Goal: Find specific page/section: Find specific page/section

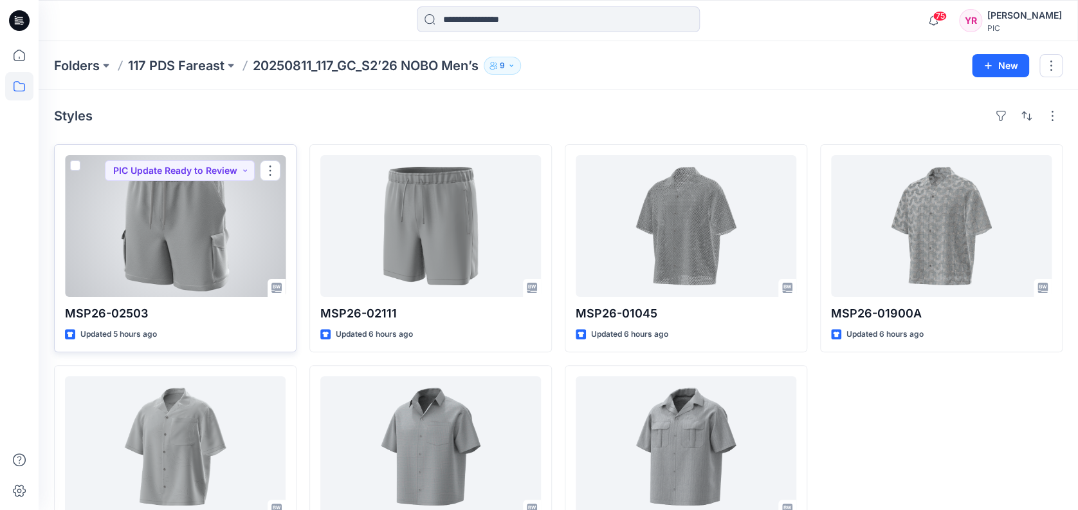
click at [257, 235] on div at bounding box center [175, 226] width 221 height 142
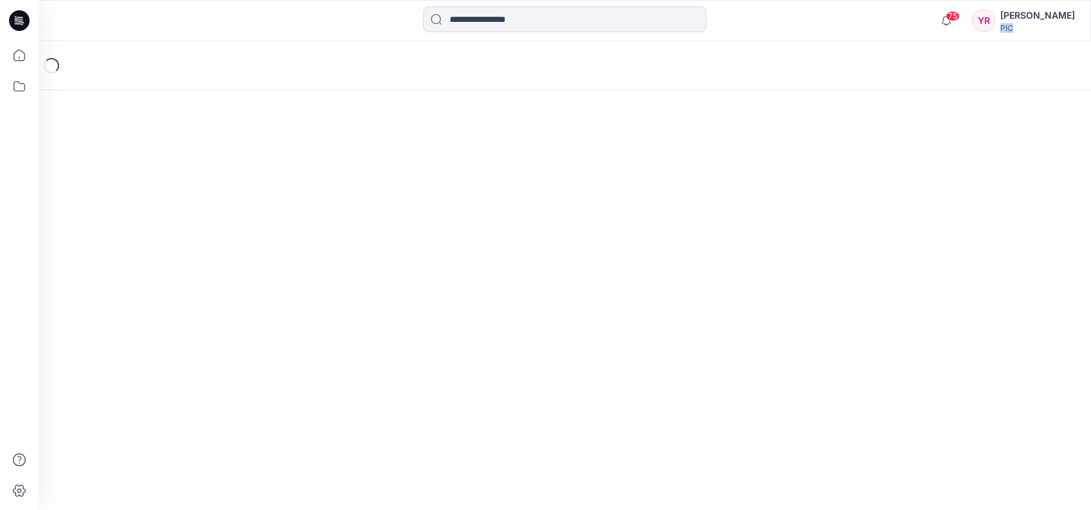
click at [257, 235] on div "Loading..." at bounding box center [565, 275] width 1053 height 468
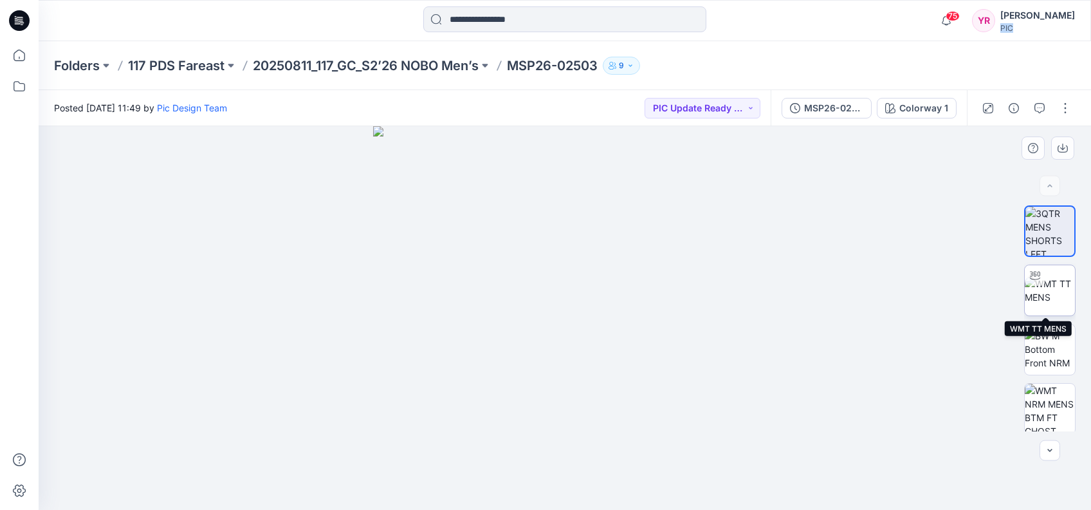
click at [870, 288] on img at bounding box center [1050, 290] width 50 height 27
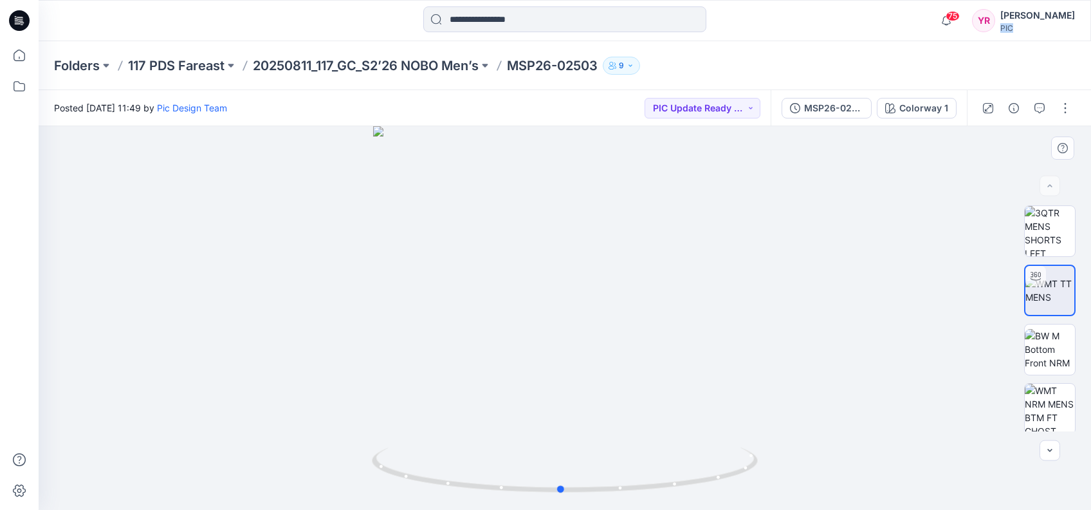
drag, startPoint x: 566, startPoint y: 493, endPoint x: 949, endPoint y: 389, distance: 396.2
click at [870, 389] on div at bounding box center [565, 318] width 1053 height 384
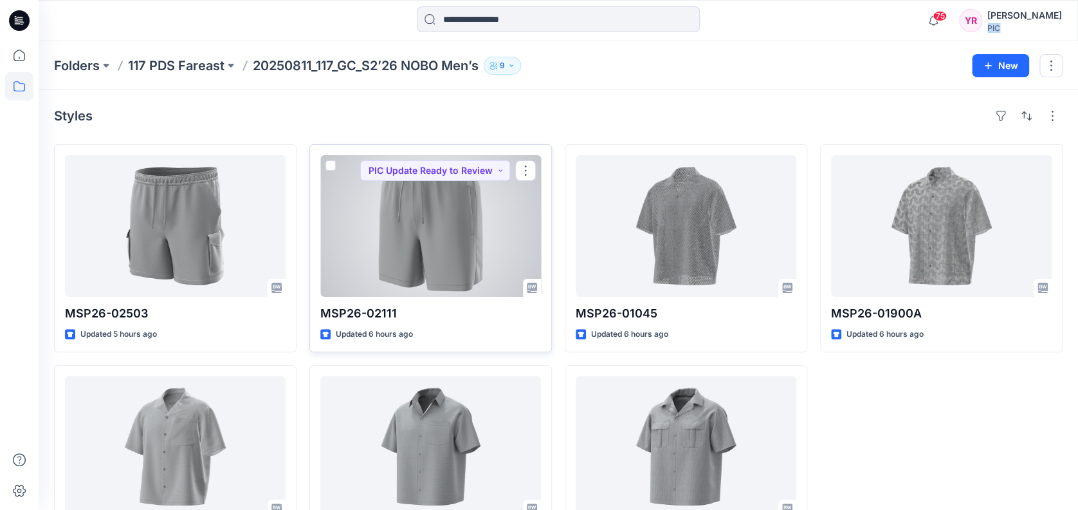
click at [415, 204] on div at bounding box center [430, 226] width 221 height 142
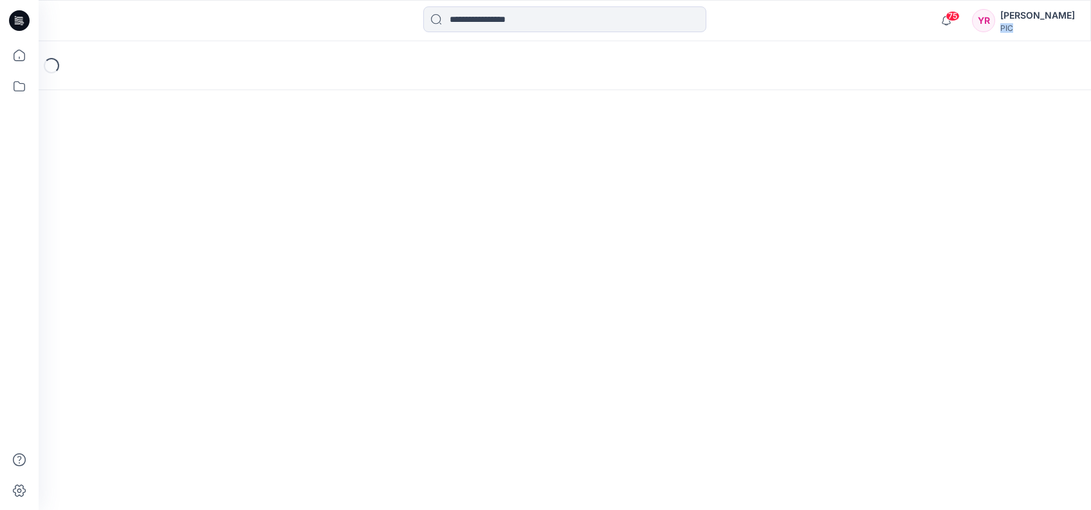
click at [415, 204] on div "Loading..." at bounding box center [565, 275] width 1053 height 468
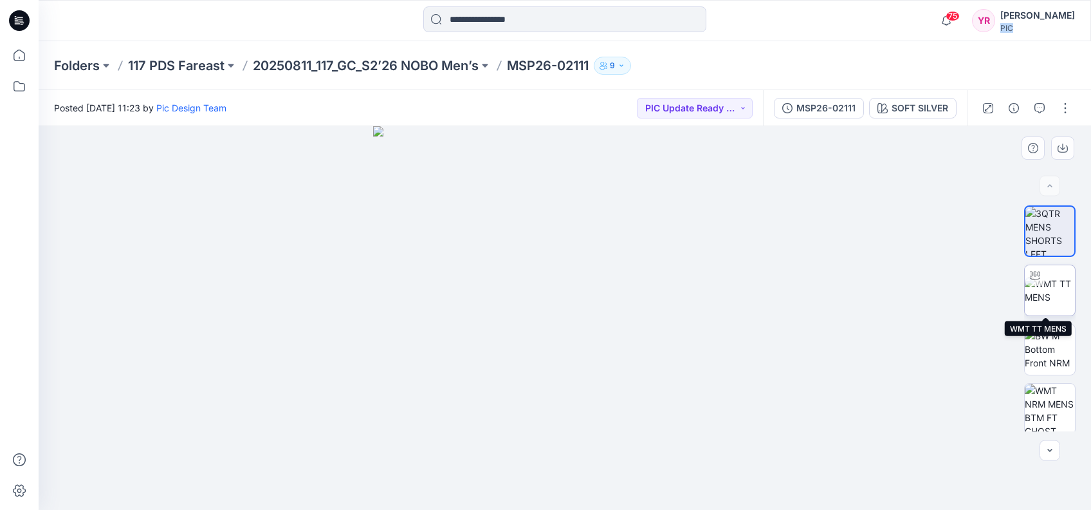
click at [870, 292] on img at bounding box center [1050, 290] width 50 height 27
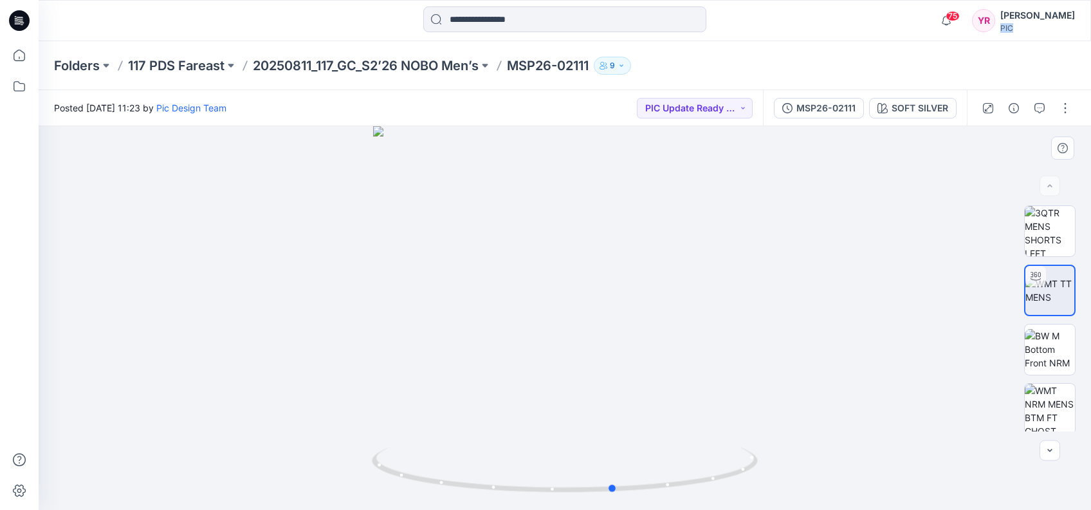
drag, startPoint x: 566, startPoint y: 488, endPoint x: 1003, endPoint y: 362, distance: 454.2
click at [870, 362] on div at bounding box center [565, 318] width 1053 height 384
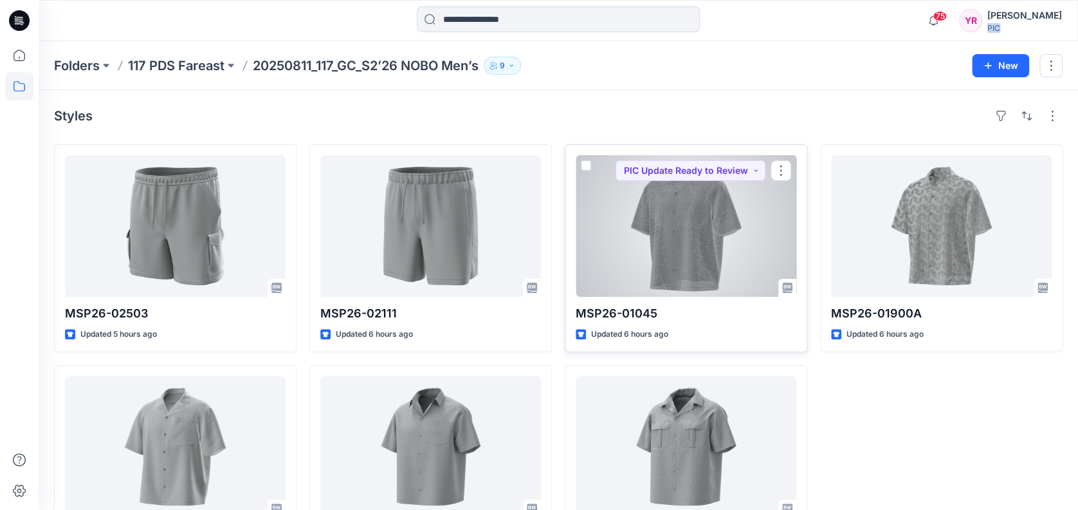
click at [766, 207] on div at bounding box center [686, 226] width 221 height 142
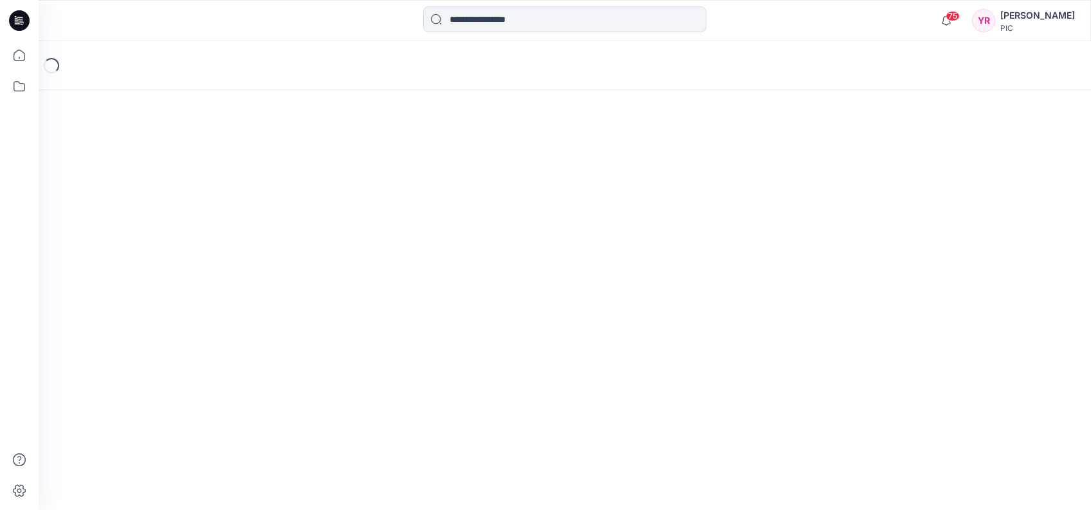
click at [766, 207] on div "Loading..." at bounding box center [565, 275] width 1053 height 468
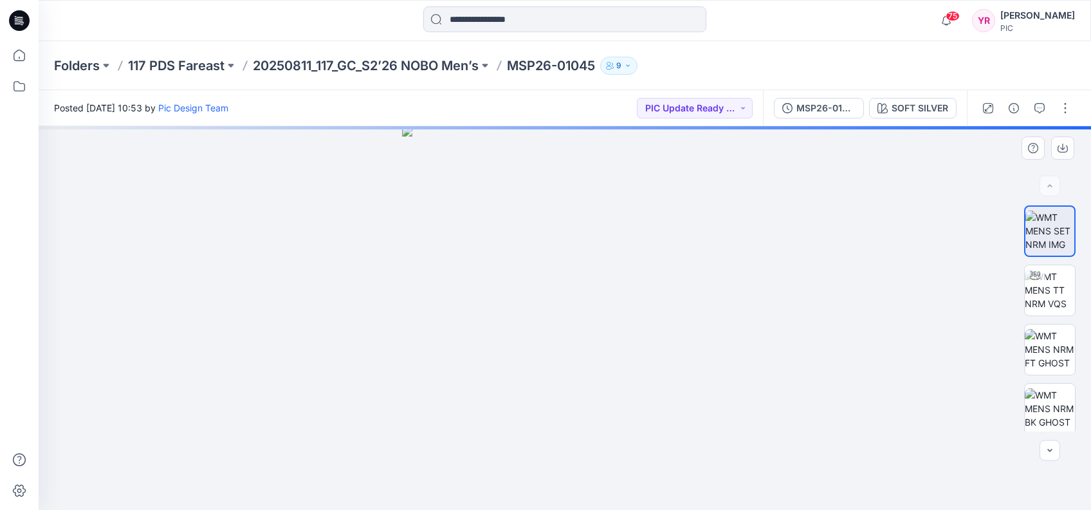
click at [633, 360] on img at bounding box center [565, 318] width 326 height 384
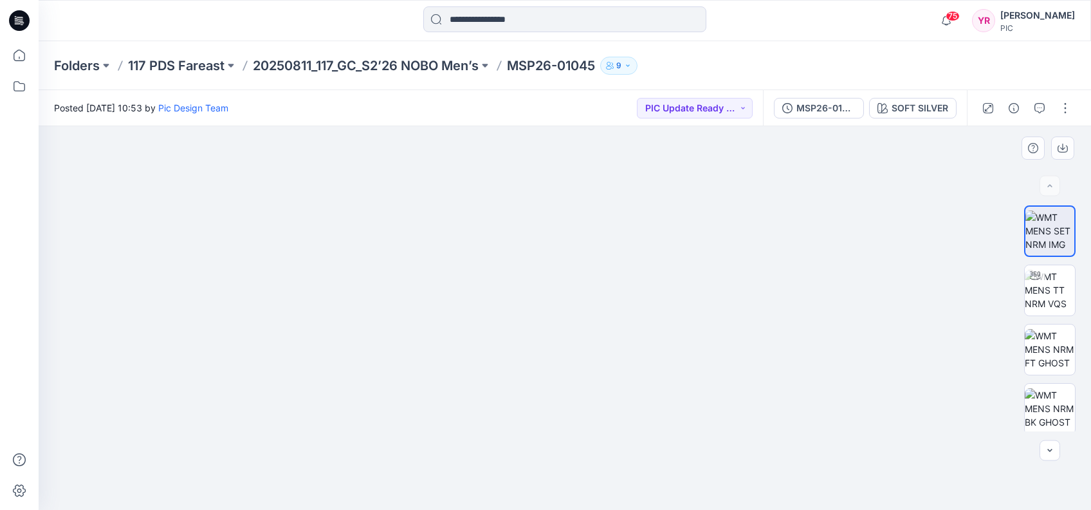
click at [241, 310] on div at bounding box center [565, 318] width 1053 height 384
drag, startPoint x: 575, startPoint y: 284, endPoint x: 520, endPoint y: 96, distance: 196.3
click at [520, 96] on div "Posted [DATE] 10:53 by Pic Design Team PIC Update Ready to Review MSP26-01045 S…" at bounding box center [565, 300] width 1053 height 420
click at [534, 315] on img at bounding box center [565, 226] width 483 height 568
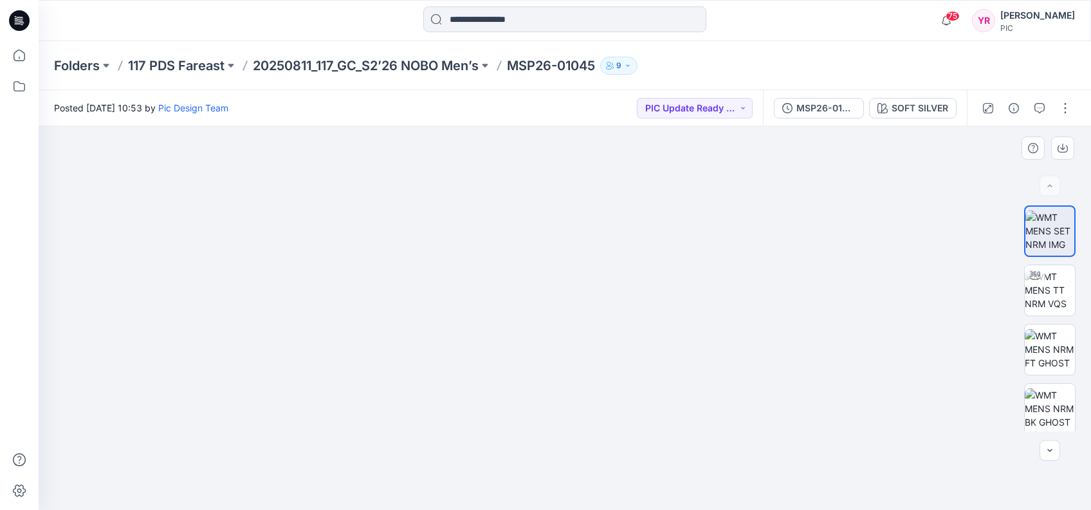
click at [534, 315] on img at bounding box center [565, 226] width 483 height 568
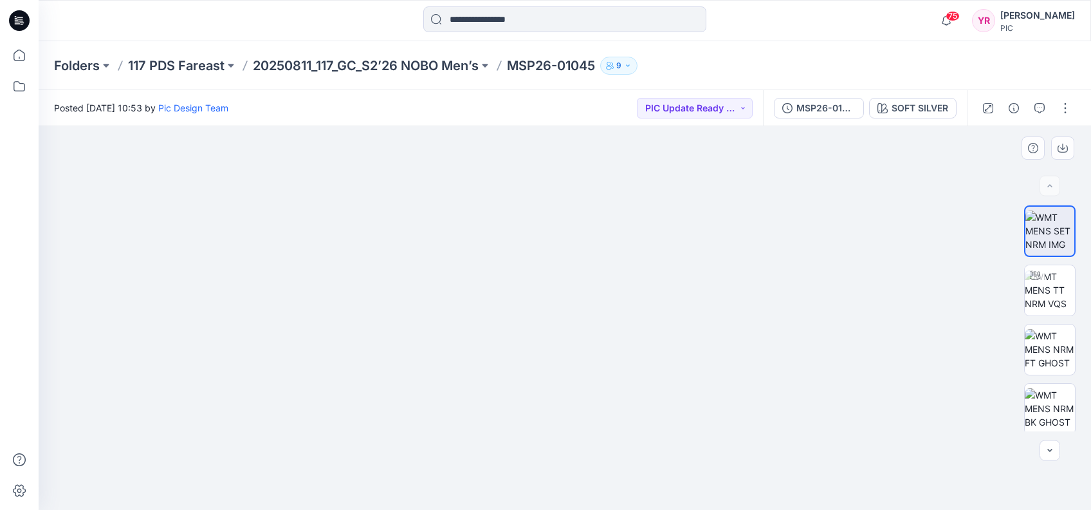
click at [534, 315] on img at bounding box center [565, 226] width 483 height 568
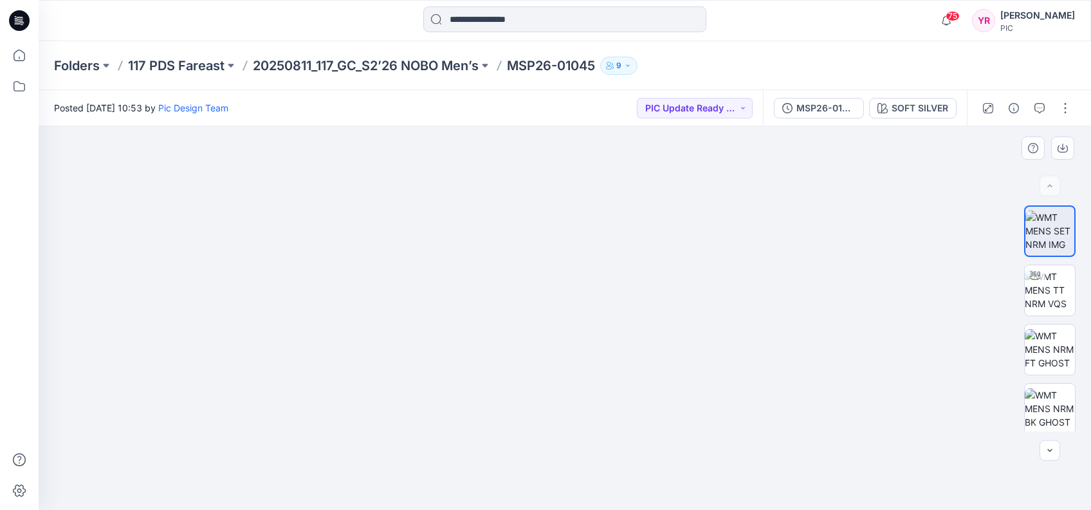
click at [534, 315] on img at bounding box center [565, 226] width 483 height 568
click at [623, 273] on img at bounding box center [565, 226] width 483 height 568
